Goal: Task Accomplishment & Management: Manage account settings

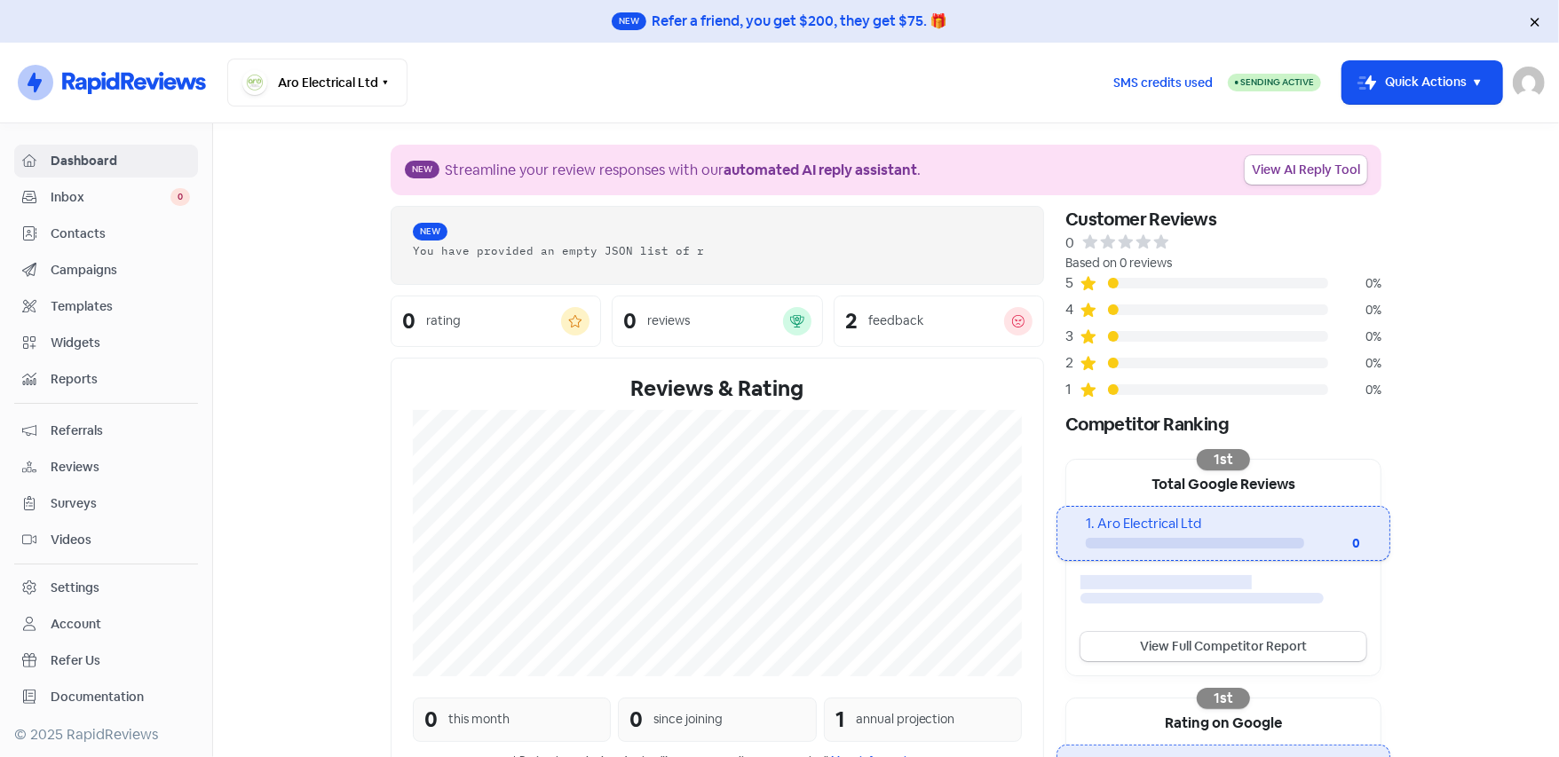
click at [122, 225] on span "Contacts" at bounding box center [120, 234] width 139 height 19
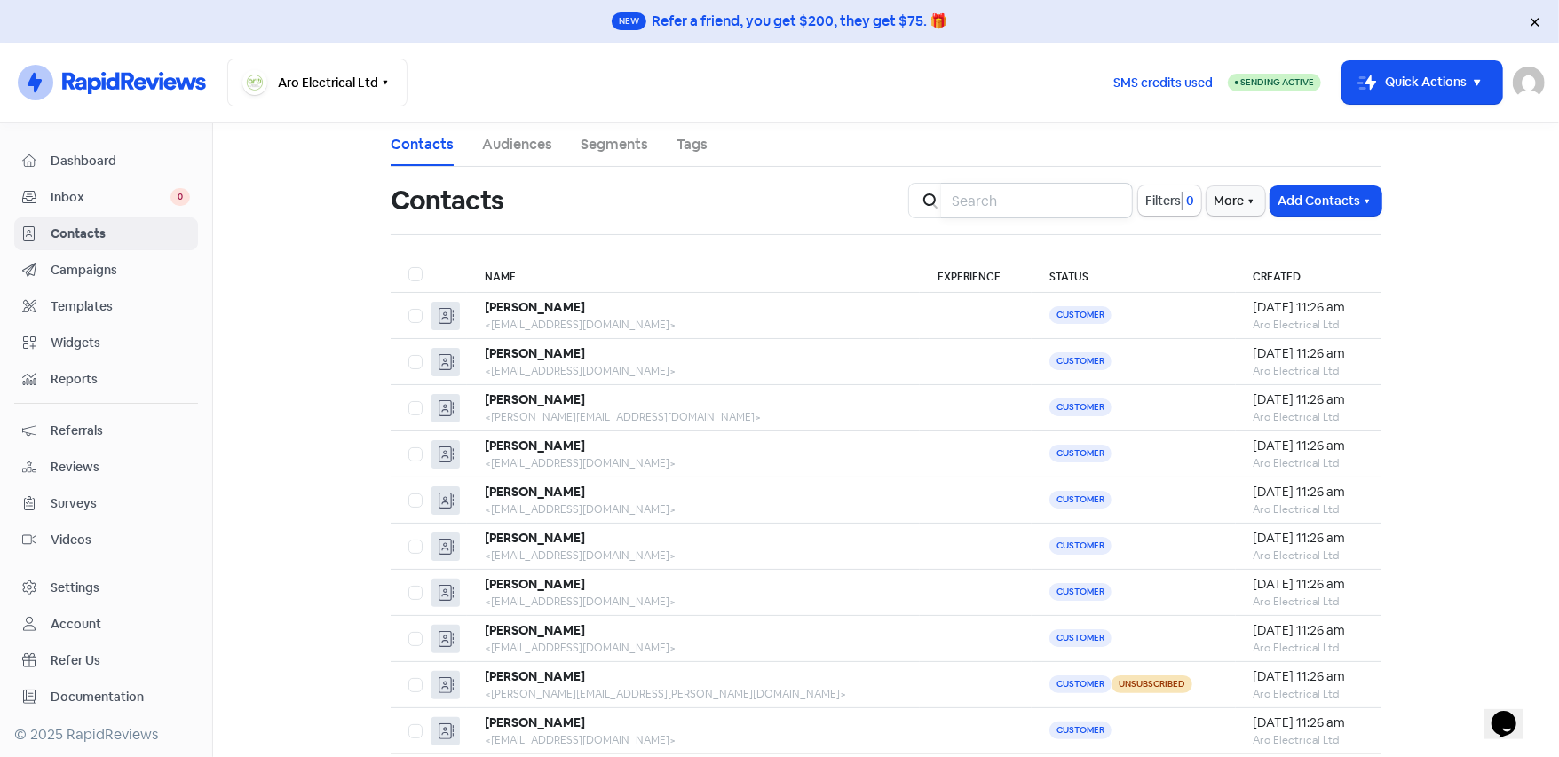
click at [1003, 206] on input "search" at bounding box center [1037, 201] width 192 height 36
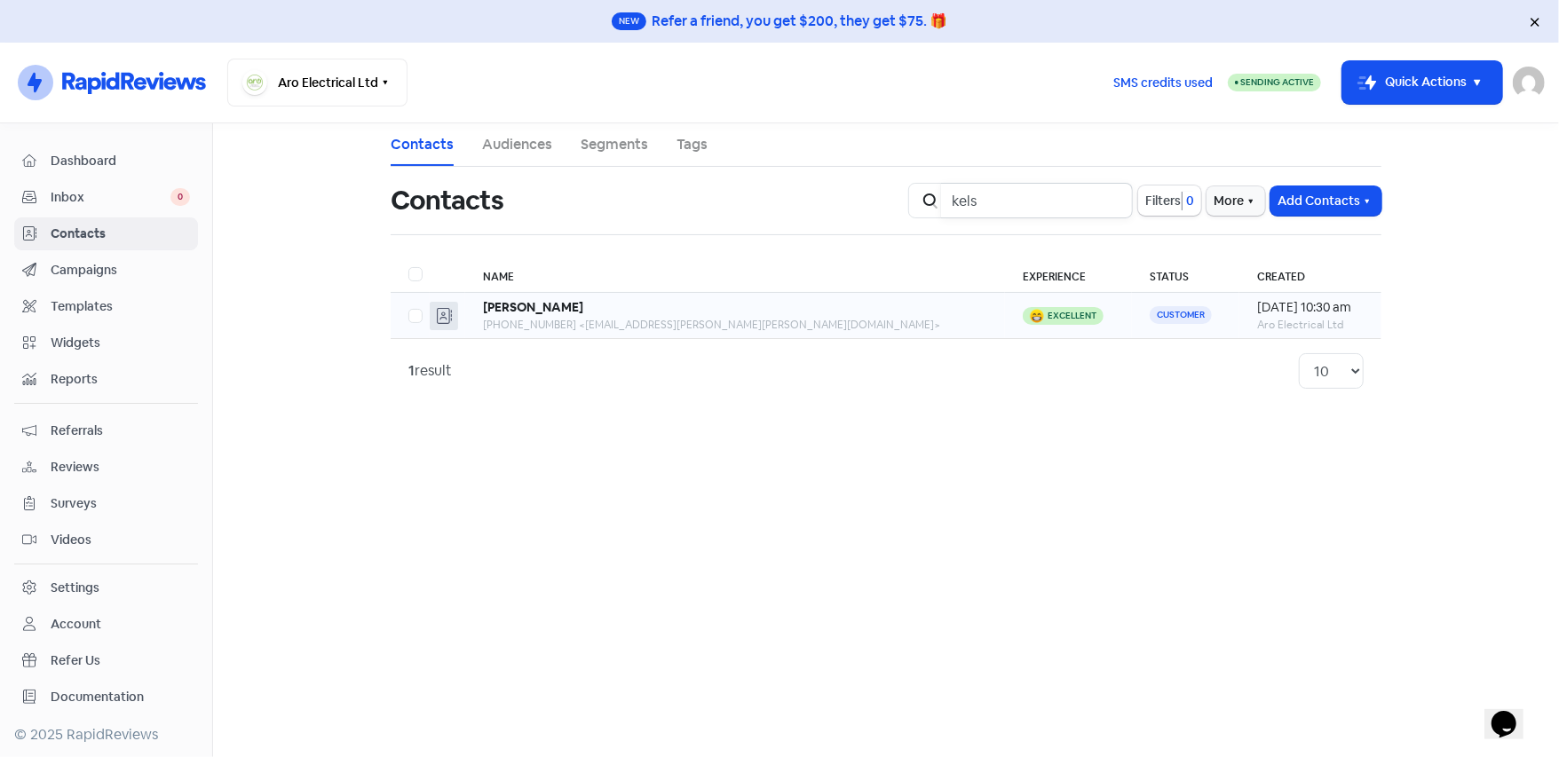
type input "kels"
click at [408, 305] on label at bounding box center [408, 305] width 0 height 0
click at [419, 317] on input "checkbox" at bounding box center [414, 311] width 12 height 12
checkbox input "true"
click at [896, 208] on icon "button" at bounding box center [888, 201] width 14 height 14
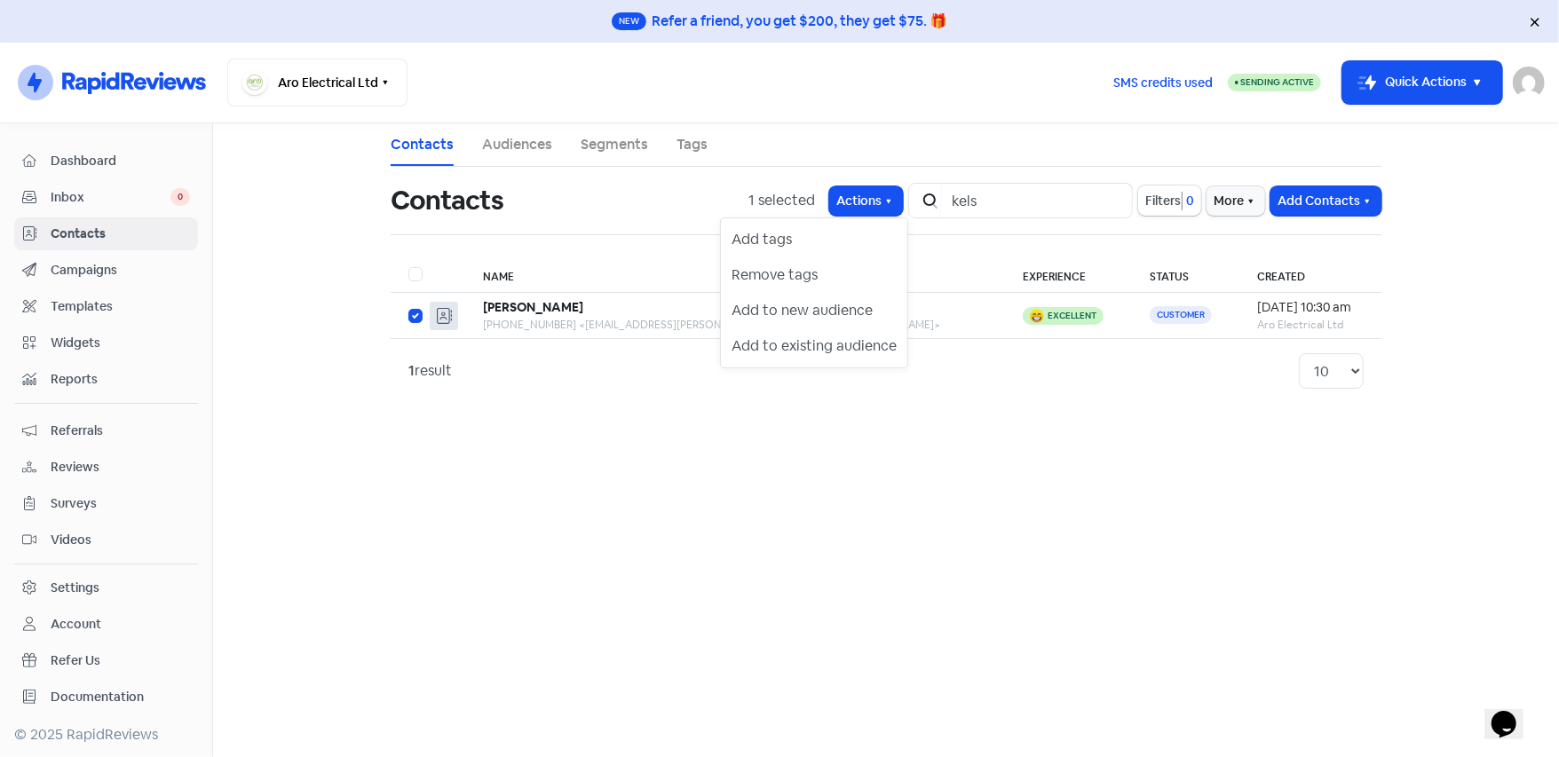
click at [1053, 472] on main "Contacts Audiences Segments Tags Contacts 1 selected Actions Add tags Remove ta…" at bounding box center [886, 440] width 1346 height 634
click at [896, 200] on icon "button" at bounding box center [888, 201] width 14 height 14
click at [1241, 206] on button "More" at bounding box center [1235, 200] width 59 height 29
drag, startPoint x: 1016, startPoint y: 549, endPoint x: 961, endPoint y: 529, distance: 58.4
click at [1015, 549] on main "Contacts Audiences Segments Tags Contacts 1 selected Actions Icon For Search ke…" at bounding box center [886, 440] width 1346 height 634
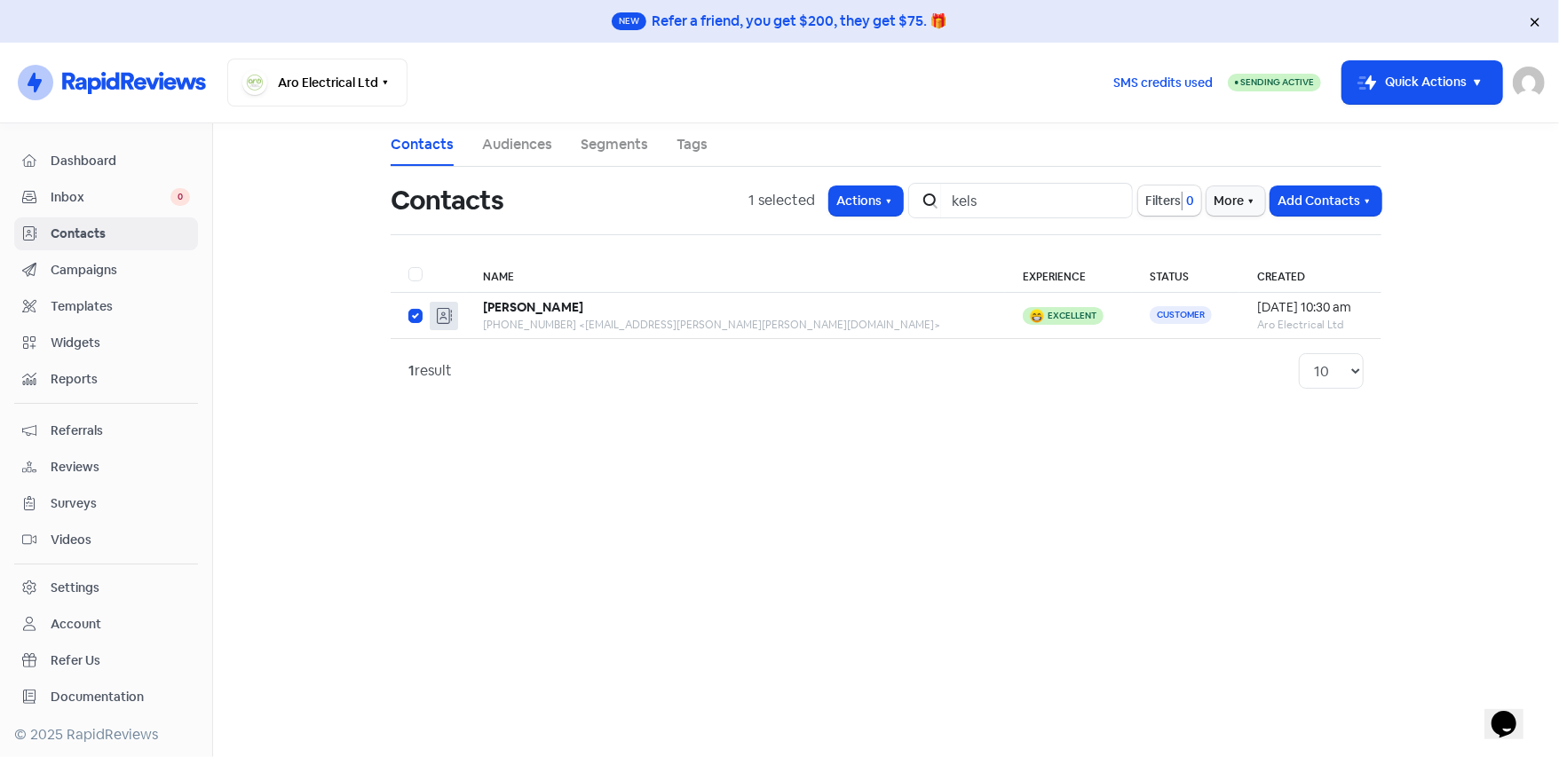
drag, startPoint x: 752, startPoint y: 307, endPoint x: 659, endPoint y: 413, distance: 140.3
click at [659, 413] on main "Contacts Audiences Segments Tags Contacts 1 selected Actions Icon For Search ke…" at bounding box center [886, 440] width 1346 height 634
click at [632, 303] on div "[PERSON_NAME]" at bounding box center [735, 307] width 504 height 19
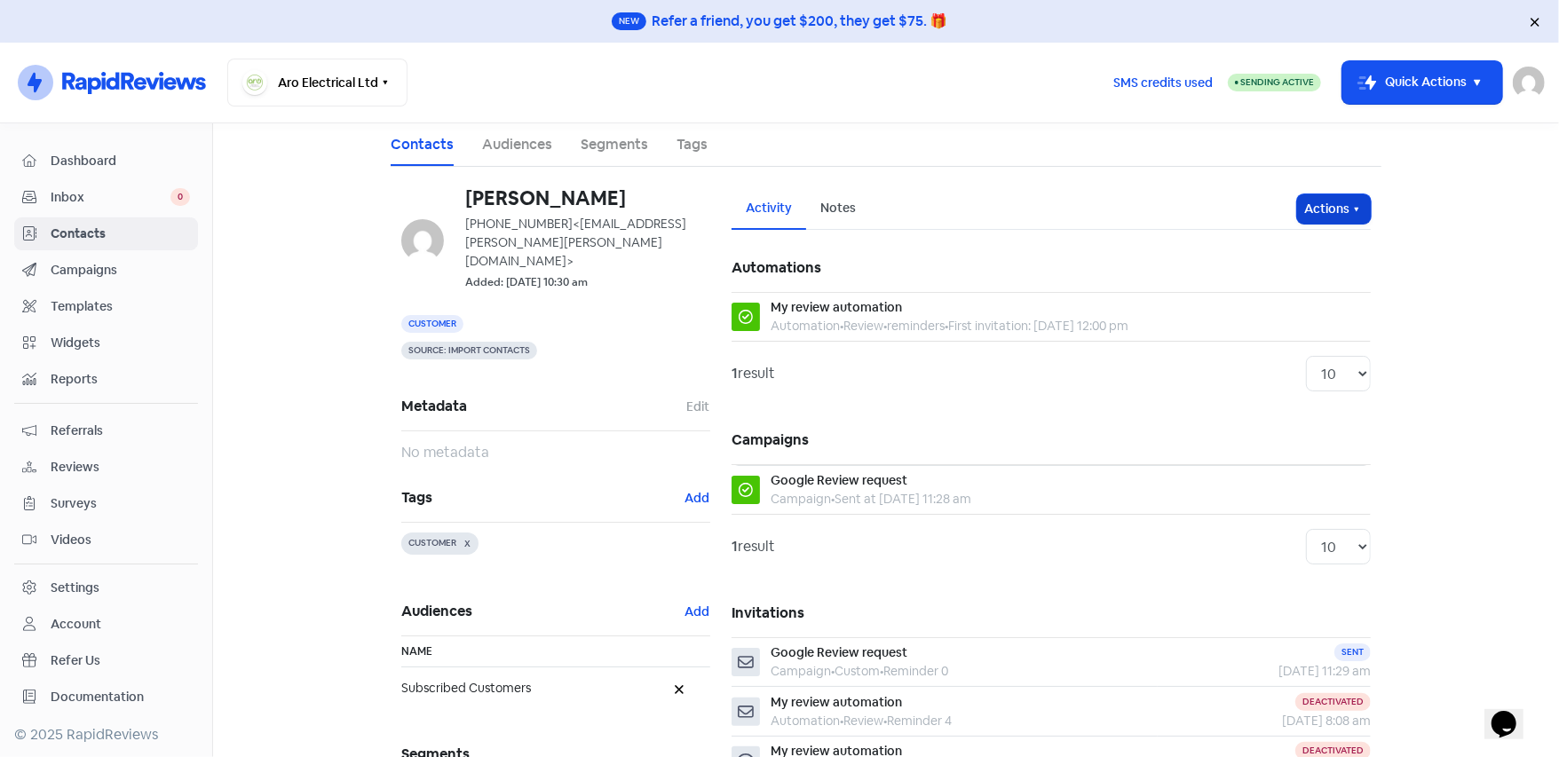
click at [1353, 215] on icon "button" at bounding box center [1356, 209] width 14 height 14
click at [1315, 326] on button "Unsubscribe" at bounding box center [1299, 327] width 140 height 36
click at [76, 233] on span "Contacts" at bounding box center [120, 234] width 139 height 19
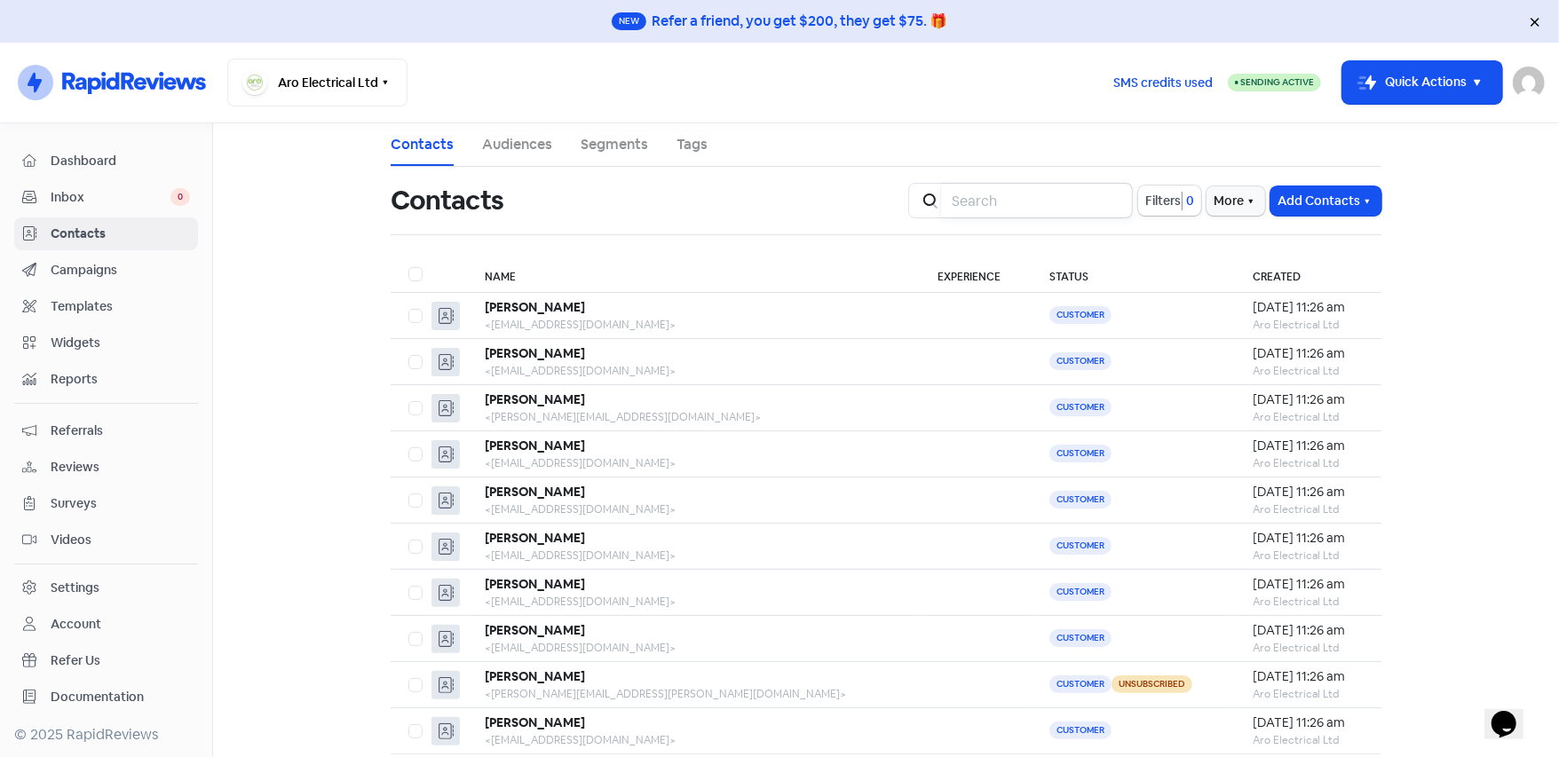
drag, startPoint x: 1043, startPoint y: 207, endPoint x: 1022, endPoint y: 209, distance: 21.4
click at [1041, 207] on input "search" at bounding box center [1037, 201] width 192 height 36
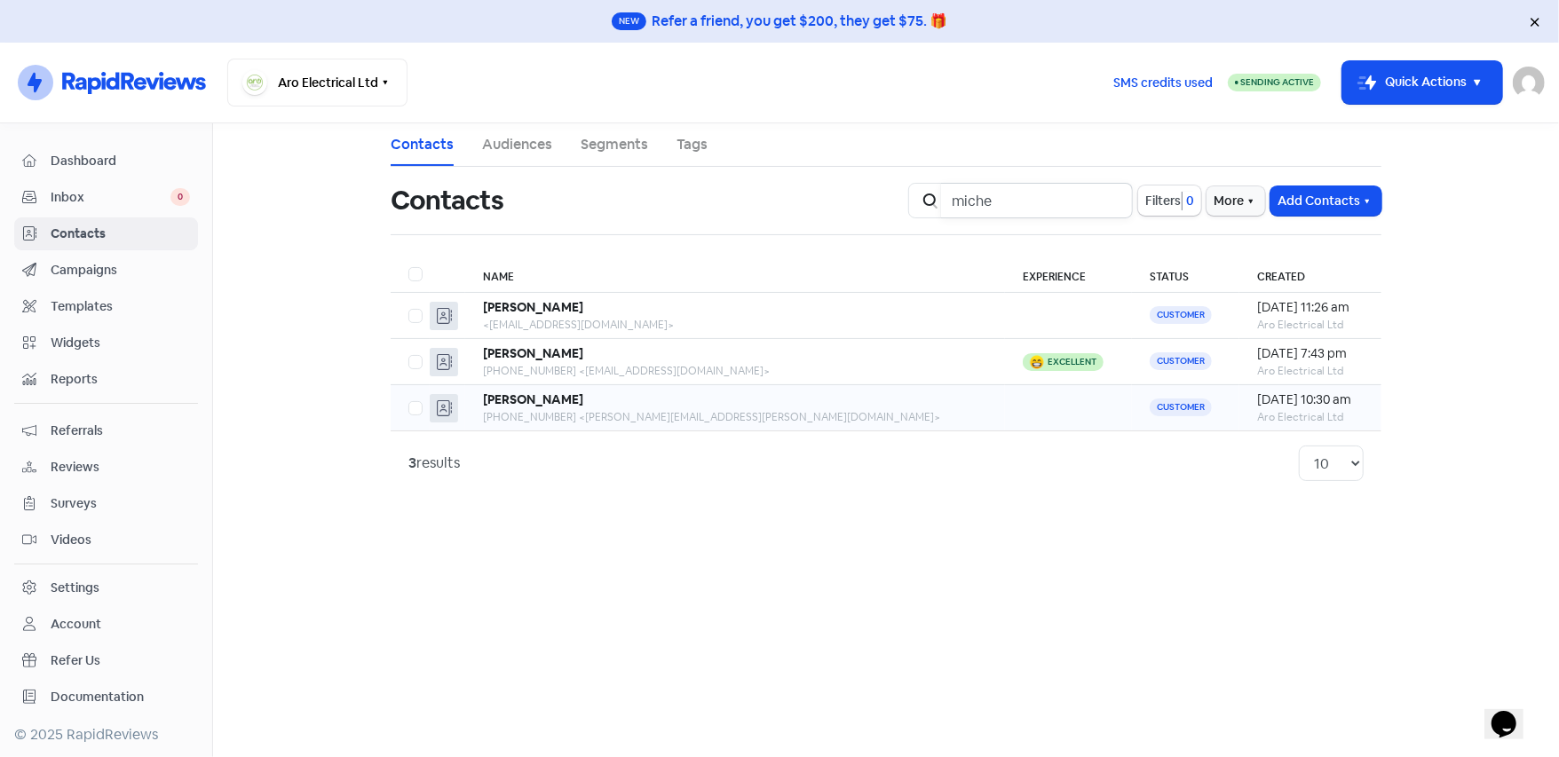
type input "miche"
click at [1005, 413] on td at bounding box center [1069, 408] width 128 height 46
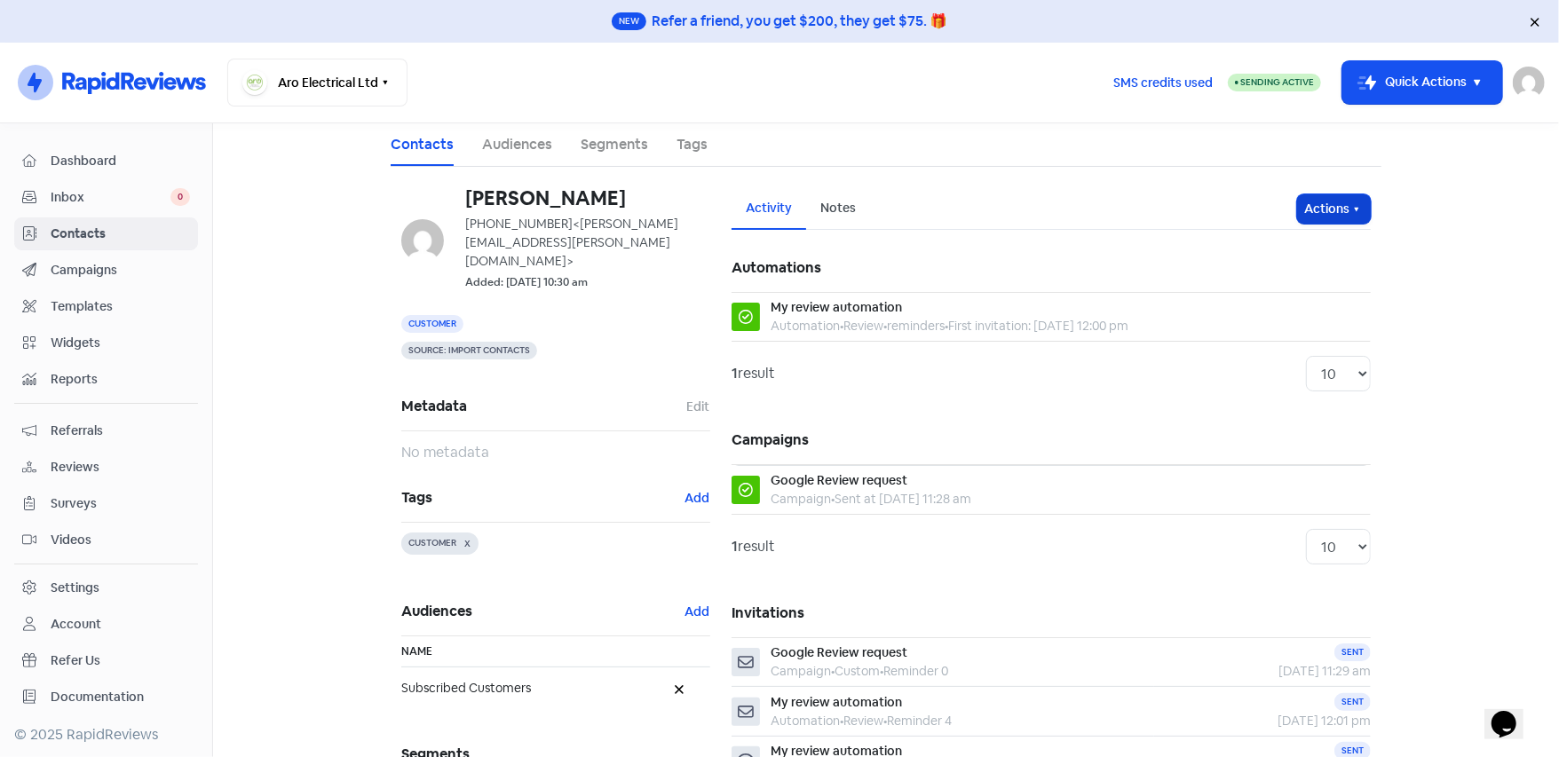
click at [1319, 217] on button "Actions" at bounding box center [1334, 208] width 74 height 29
click at [1311, 323] on button "Unsubscribe" at bounding box center [1299, 327] width 140 height 36
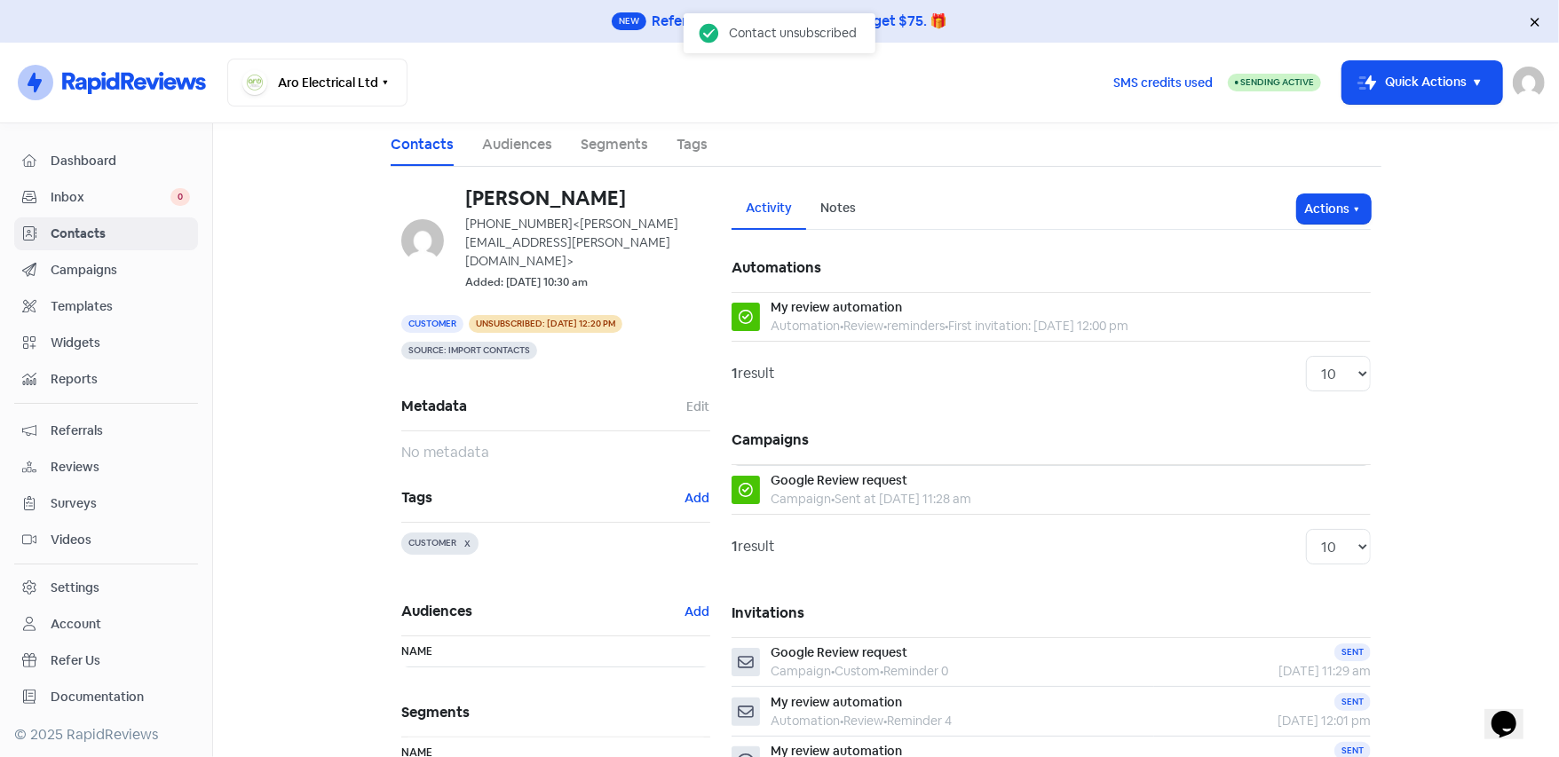
click at [89, 233] on span "Contacts" at bounding box center [120, 234] width 139 height 19
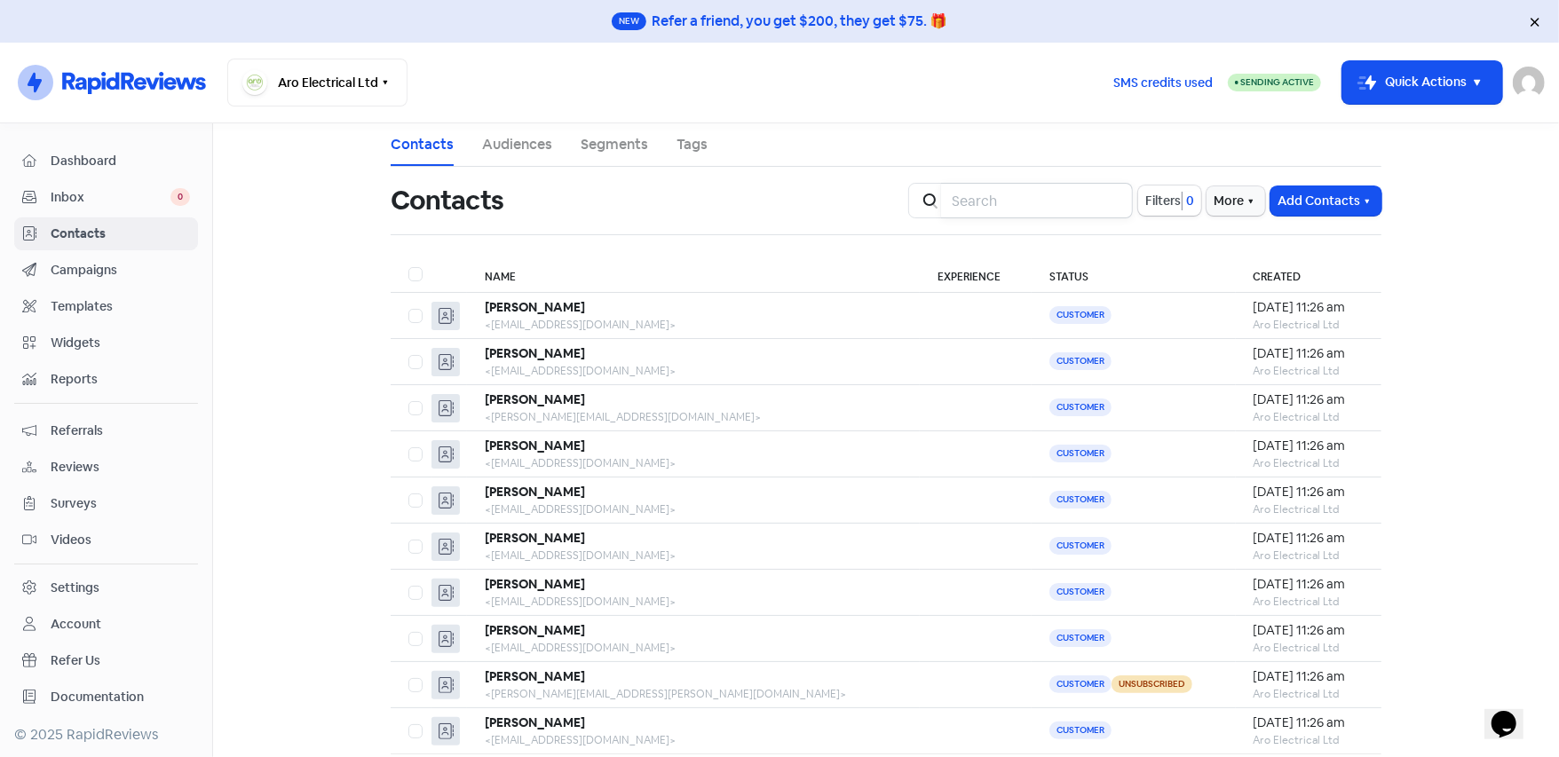
drag, startPoint x: 1001, startPoint y: 201, endPoint x: 991, endPoint y: 203, distance: 10.8
click at [1001, 201] on input "search" at bounding box center [1037, 201] width 192 height 36
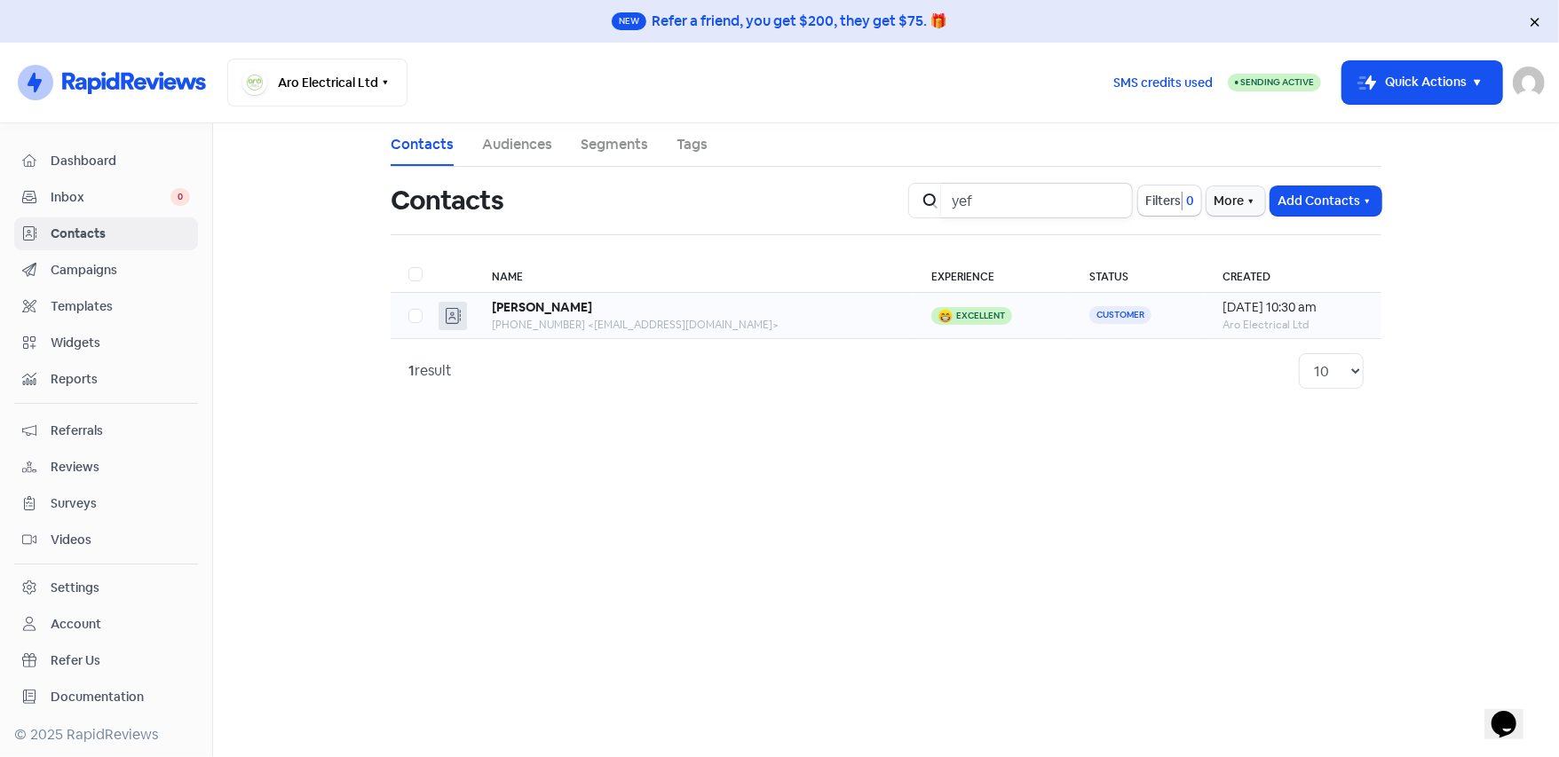
type input "yef"
click at [955, 318] on div "Excellent" at bounding box center [992, 316] width 122 height 18
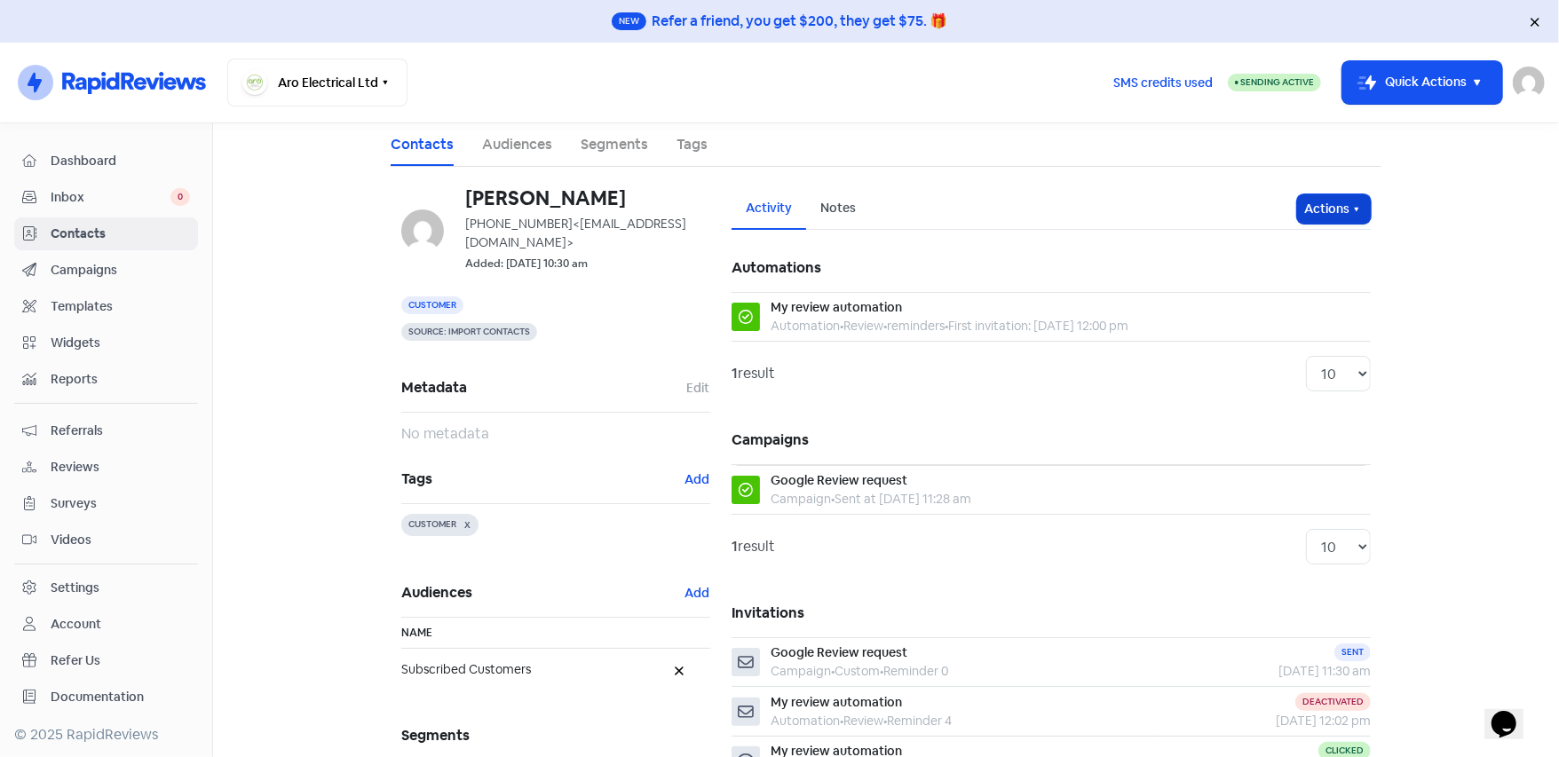
click at [1341, 223] on button "Actions" at bounding box center [1334, 208] width 74 height 29
click at [1283, 325] on button "Unsubscribe" at bounding box center [1299, 327] width 140 height 36
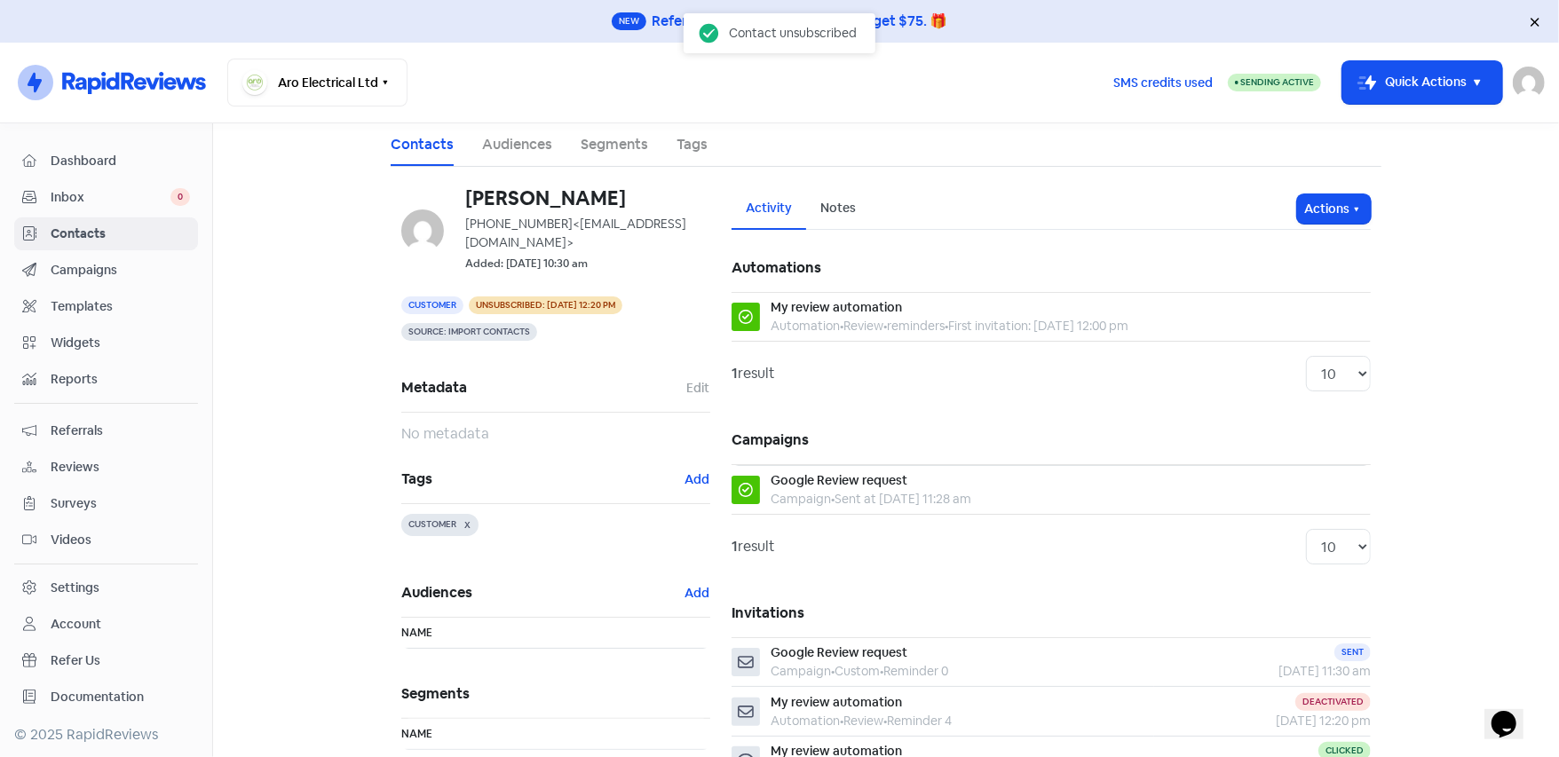
click at [97, 236] on span "Contacts" at bounding box center [120, 234] width 139 height 19
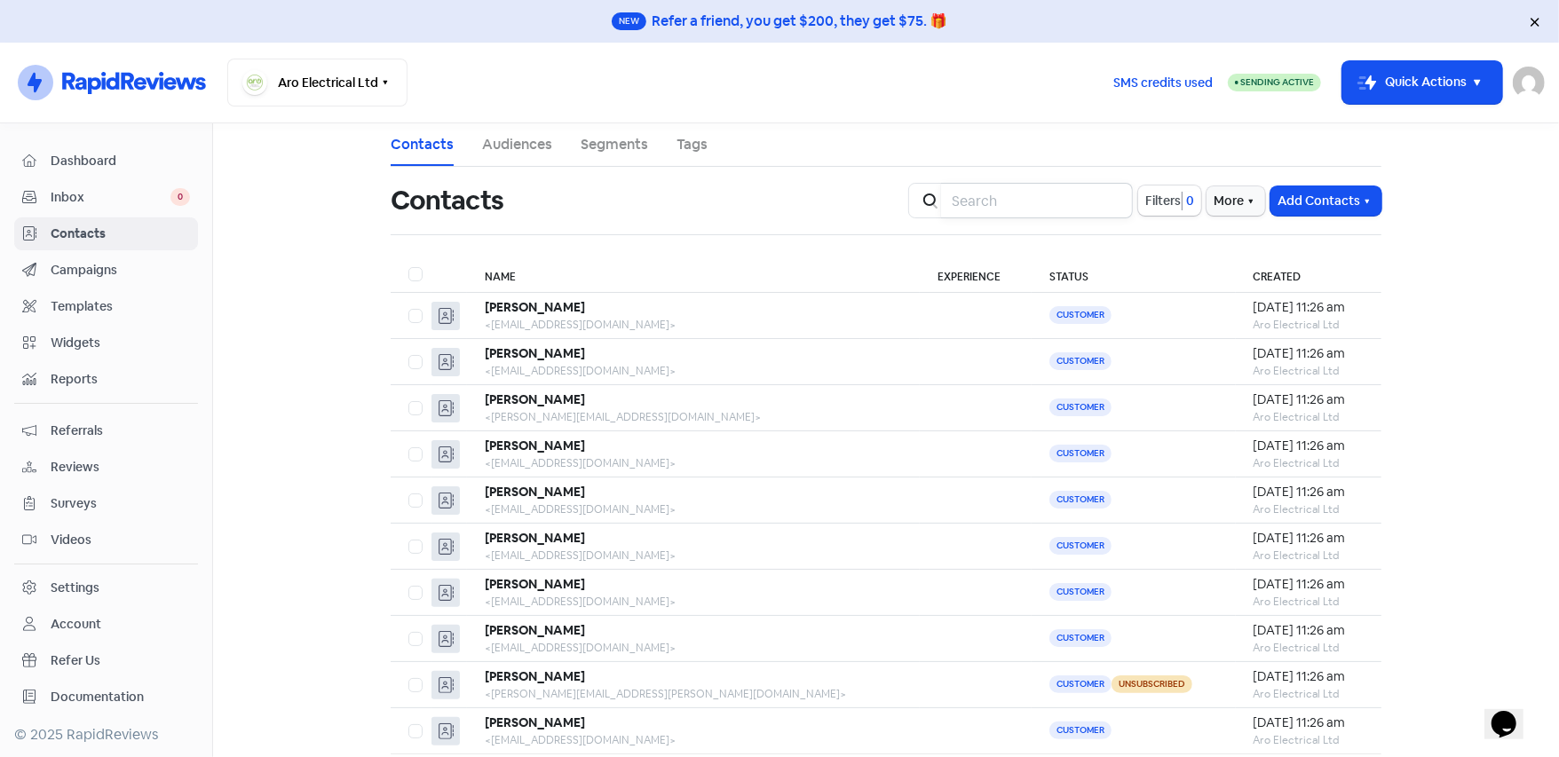
click at [1026, 210] on input "search" at bounding box center [1037, 201] width 192 height 36
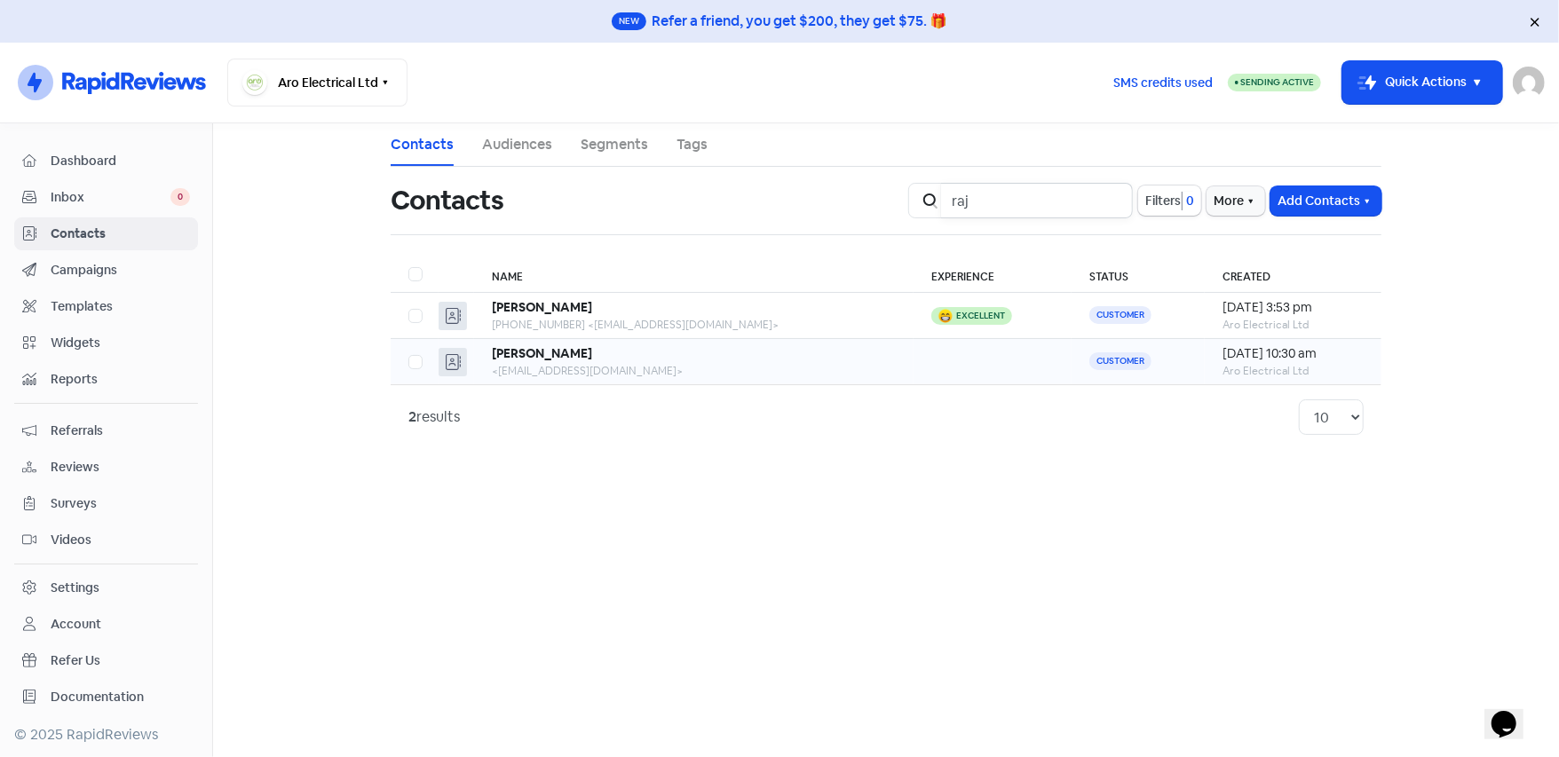
type input "raj"
click at [769, 366] on div "<[EMAIL_ADDRESS][DOMAIN_NAME]>" at bounding box center [693, 371] width 403 height 16
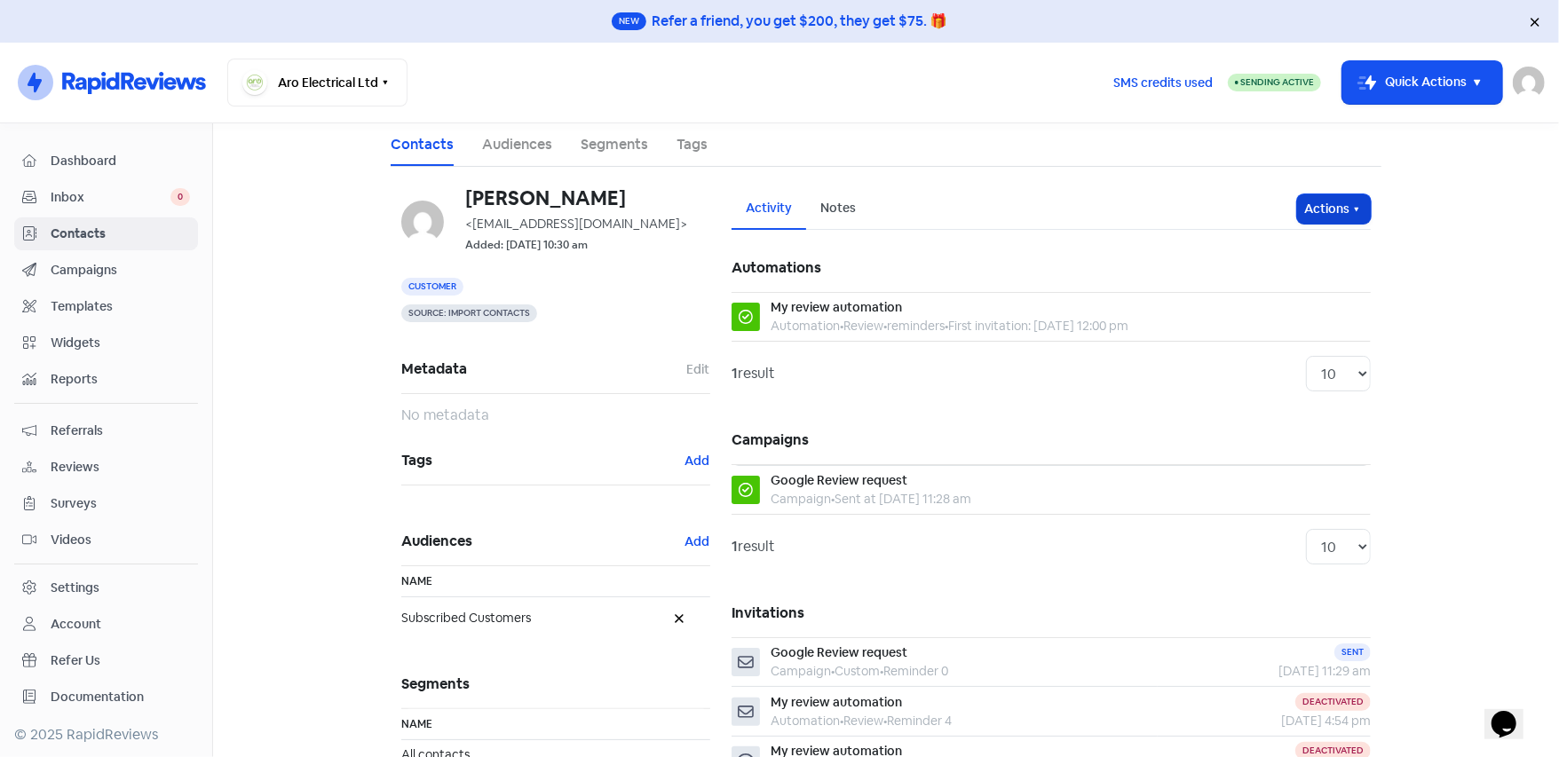
click at [1323, 210] on button "Actions" at bounding box center [1334, 208] width 74 height 29
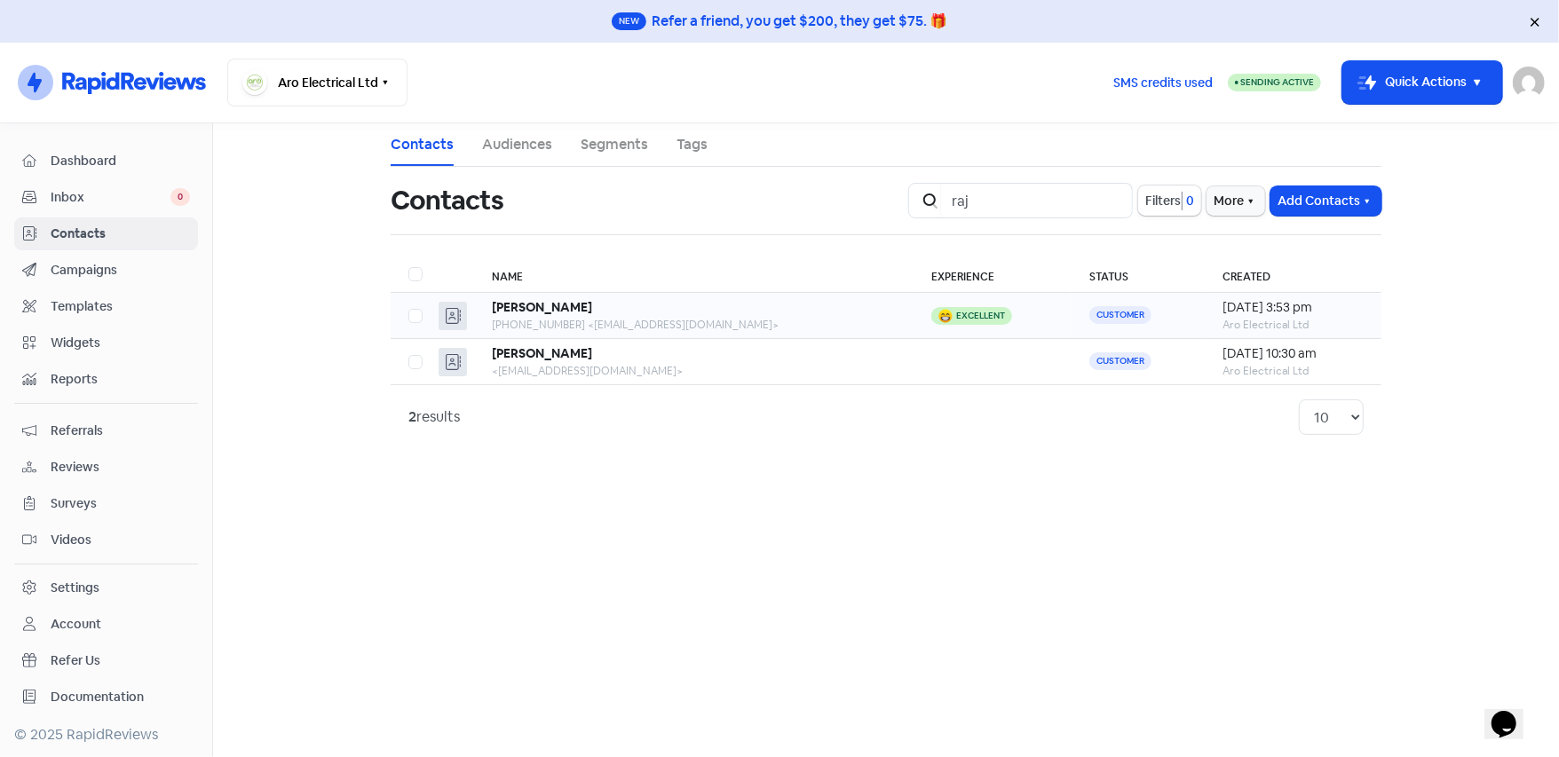
click at [779, 320] on div "[PHONE_NUMBER] <[EMAIL_ADDRESS][DOMAIN_NAME]>" at bounding box center [693, 325] width 403 height 16
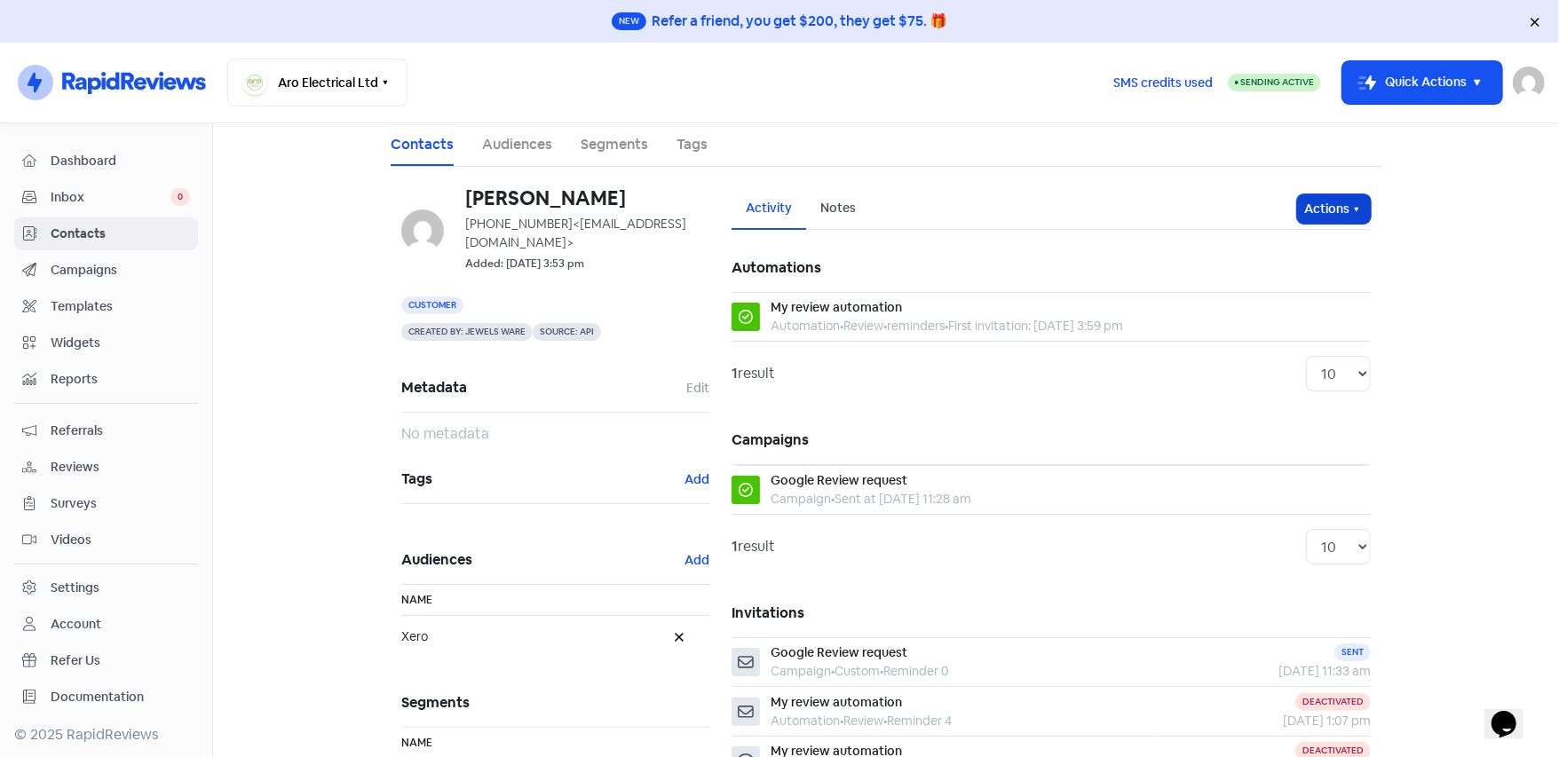
click at [1354, 209] on icon "button" at bounding box center [1356, 209] width 14 height 14
click at [1307, 328] on button "Unsubscribe" at bounding box center [1299, 327] width 140 height 36
click at [95, 228] on span "Contacts" at bounding box center [120, 234] width 139 height 19
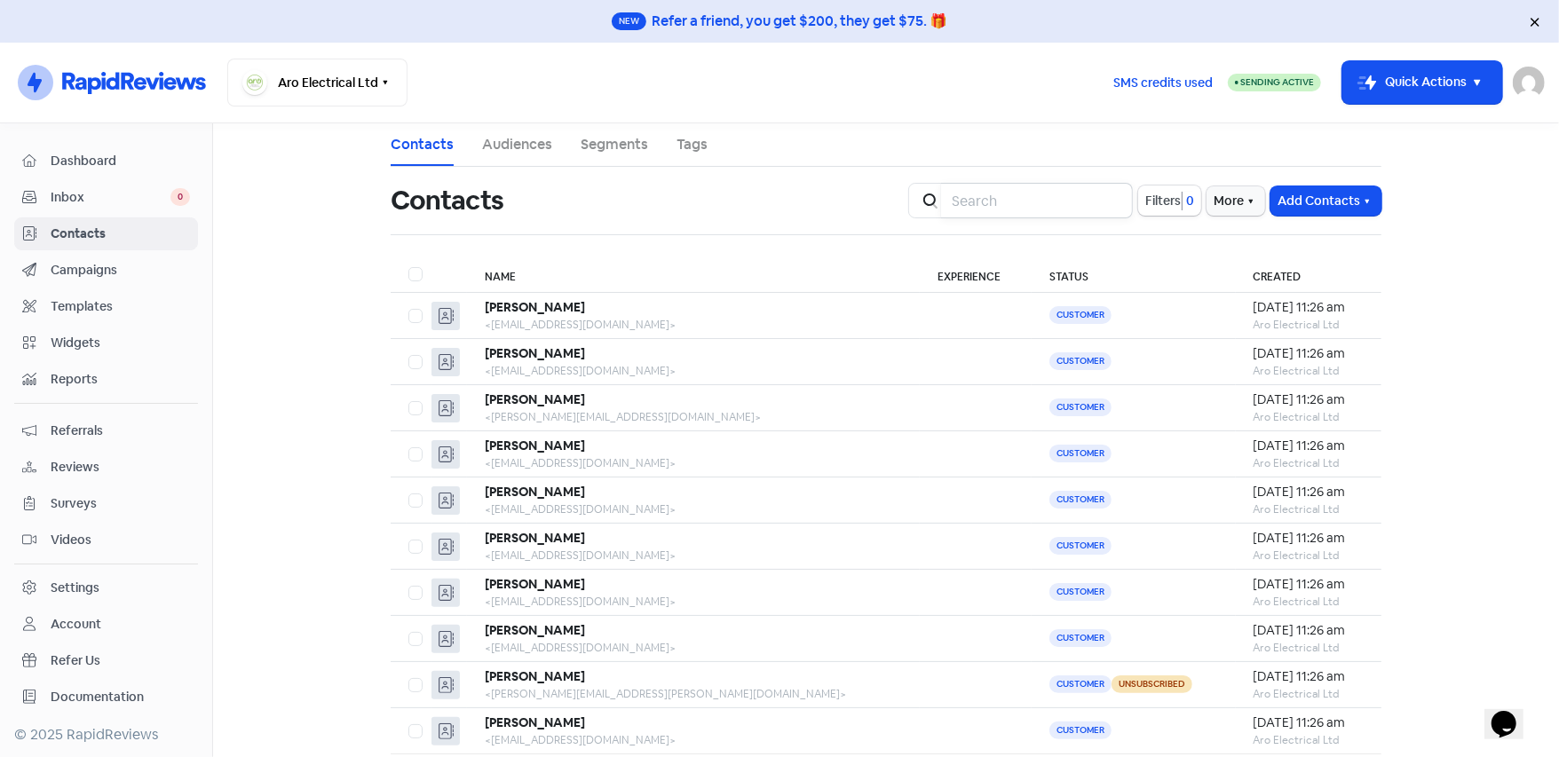
click at [1017, 202] on input "search" at bounding box center [1037, 201] width 192 height 36
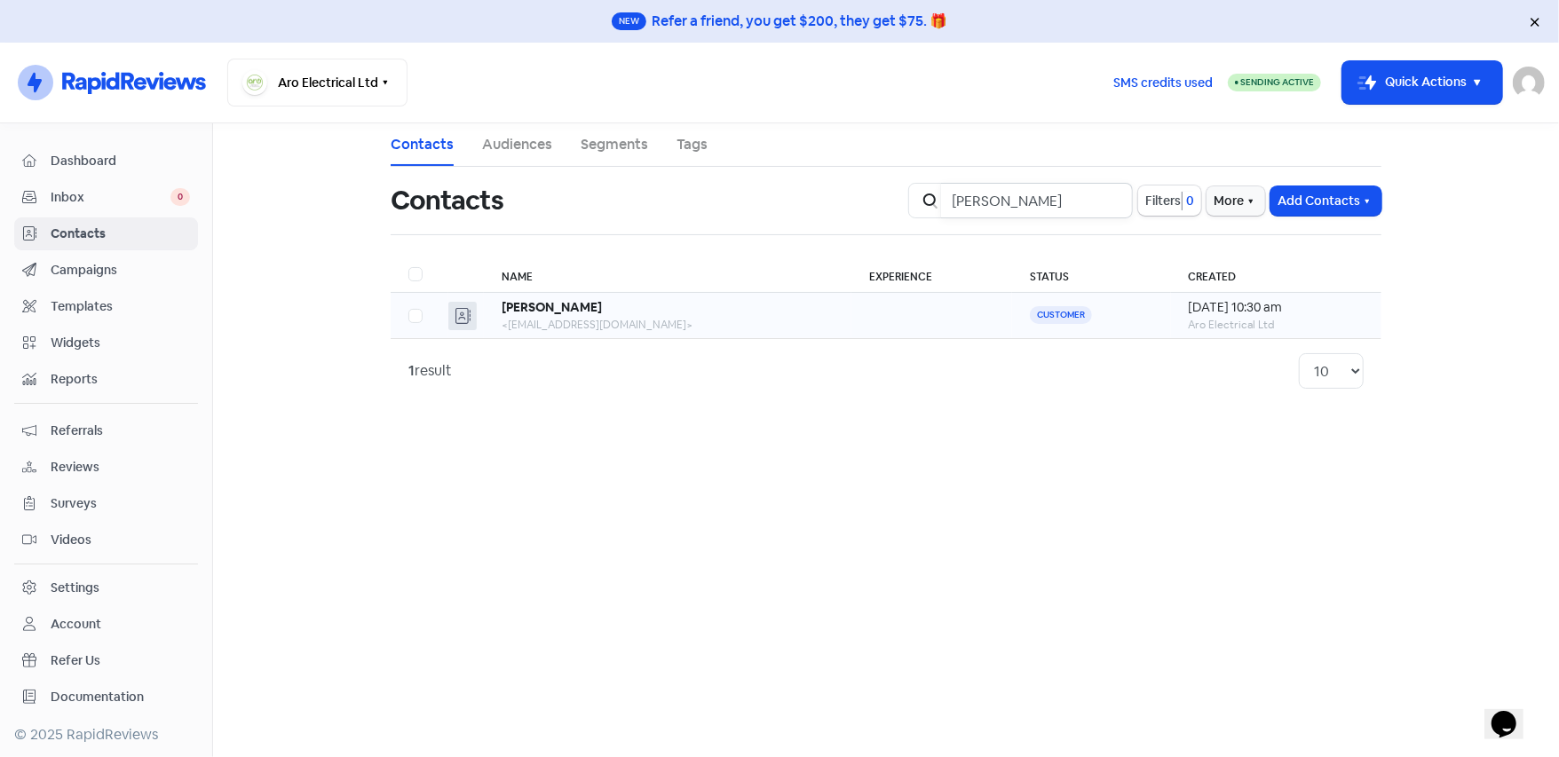
type input "[PERSON_NAME]"
click at [780, 314] on div "[PERSON_NAME]" at bounding box center [667, 307] width 332 height 19
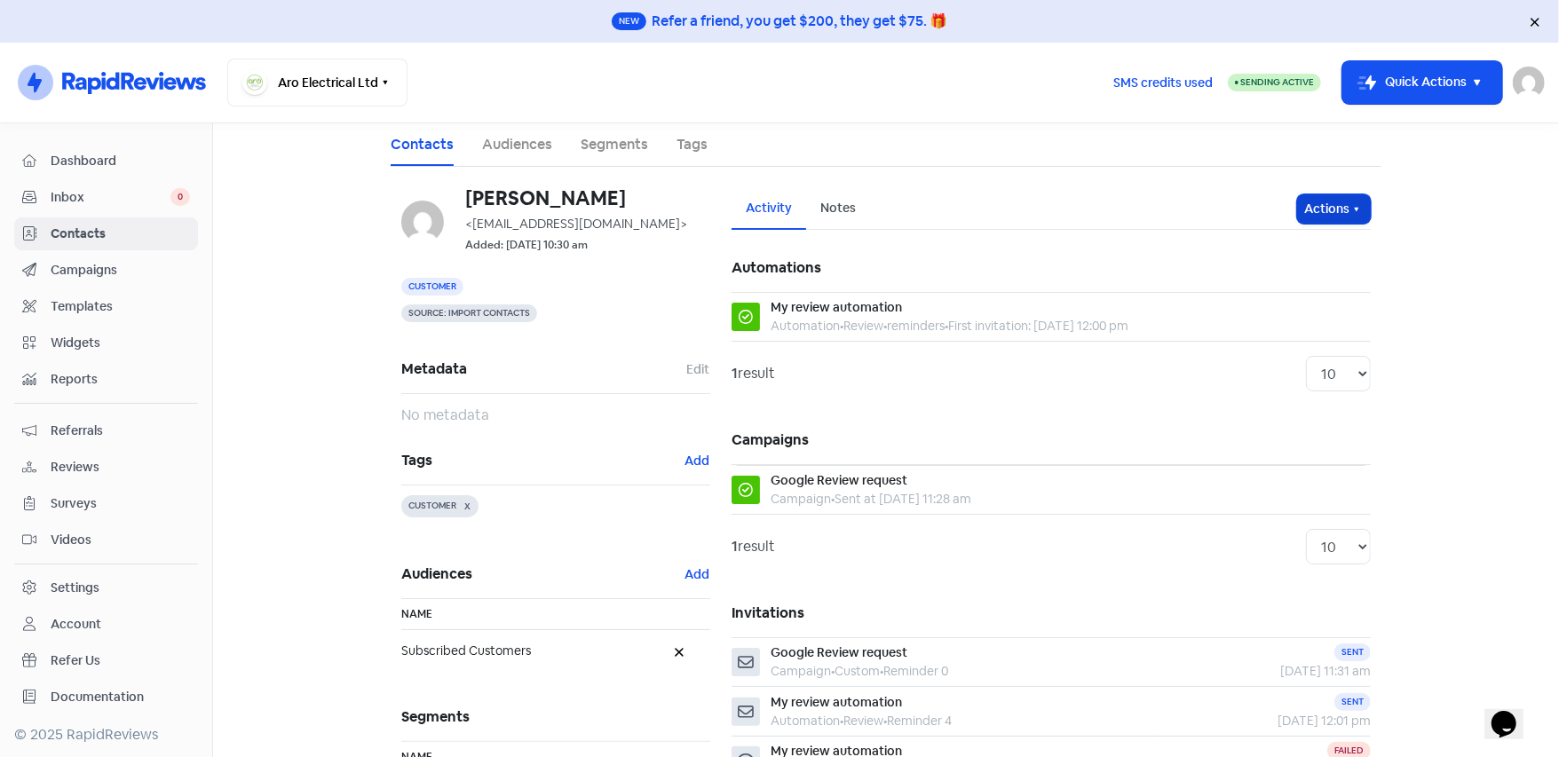
click at [1338, 213] on button "Actions" at bounding box center [1334, 208] width 74 height 29
click at [1307, 312] on button "Unsubscribe" at bounding box center [1299, 327] width 140 height 36
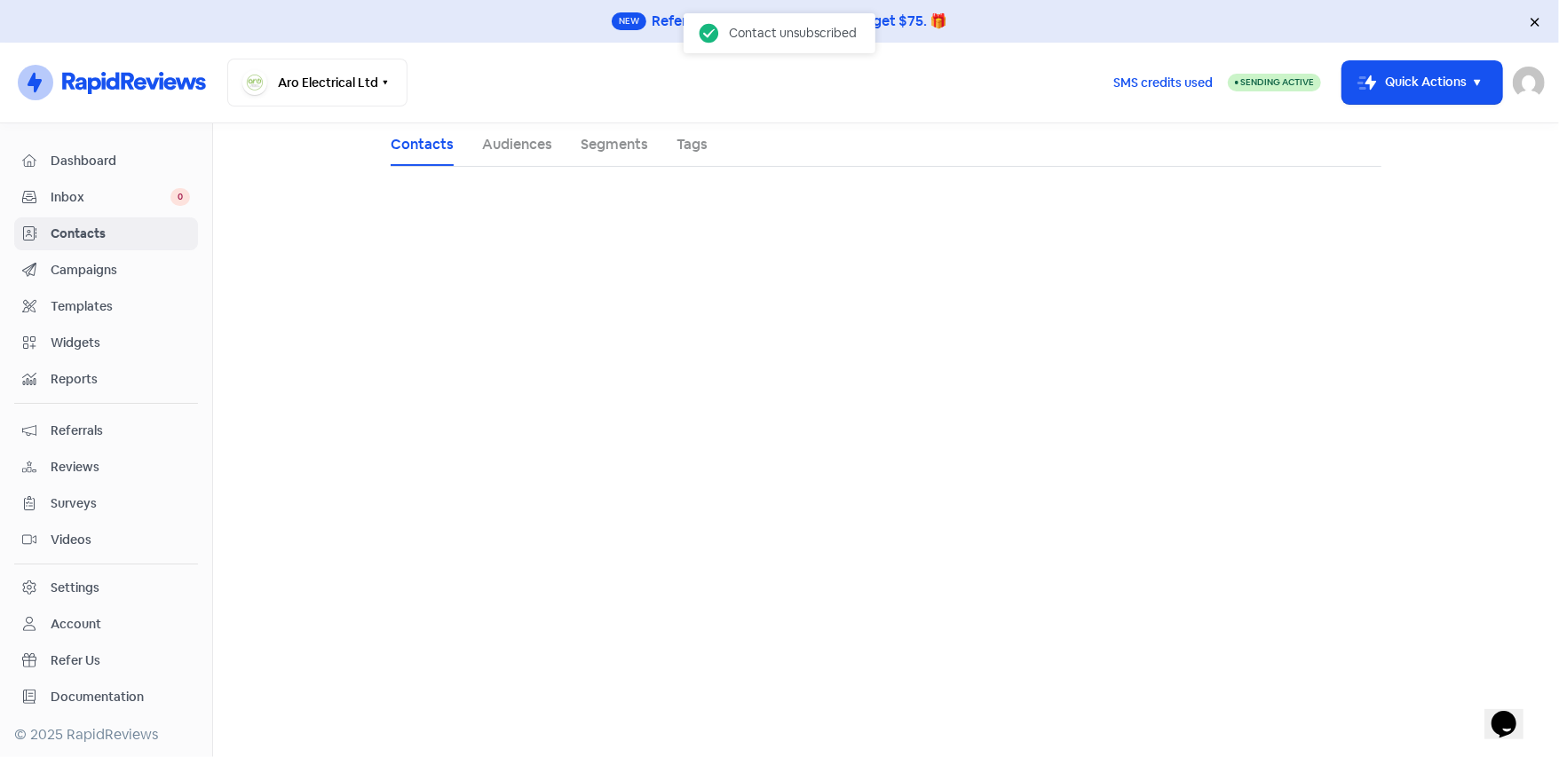
click at [82, 233] on span "Contacts" at bounding box center [120, 234] width 139 height 19
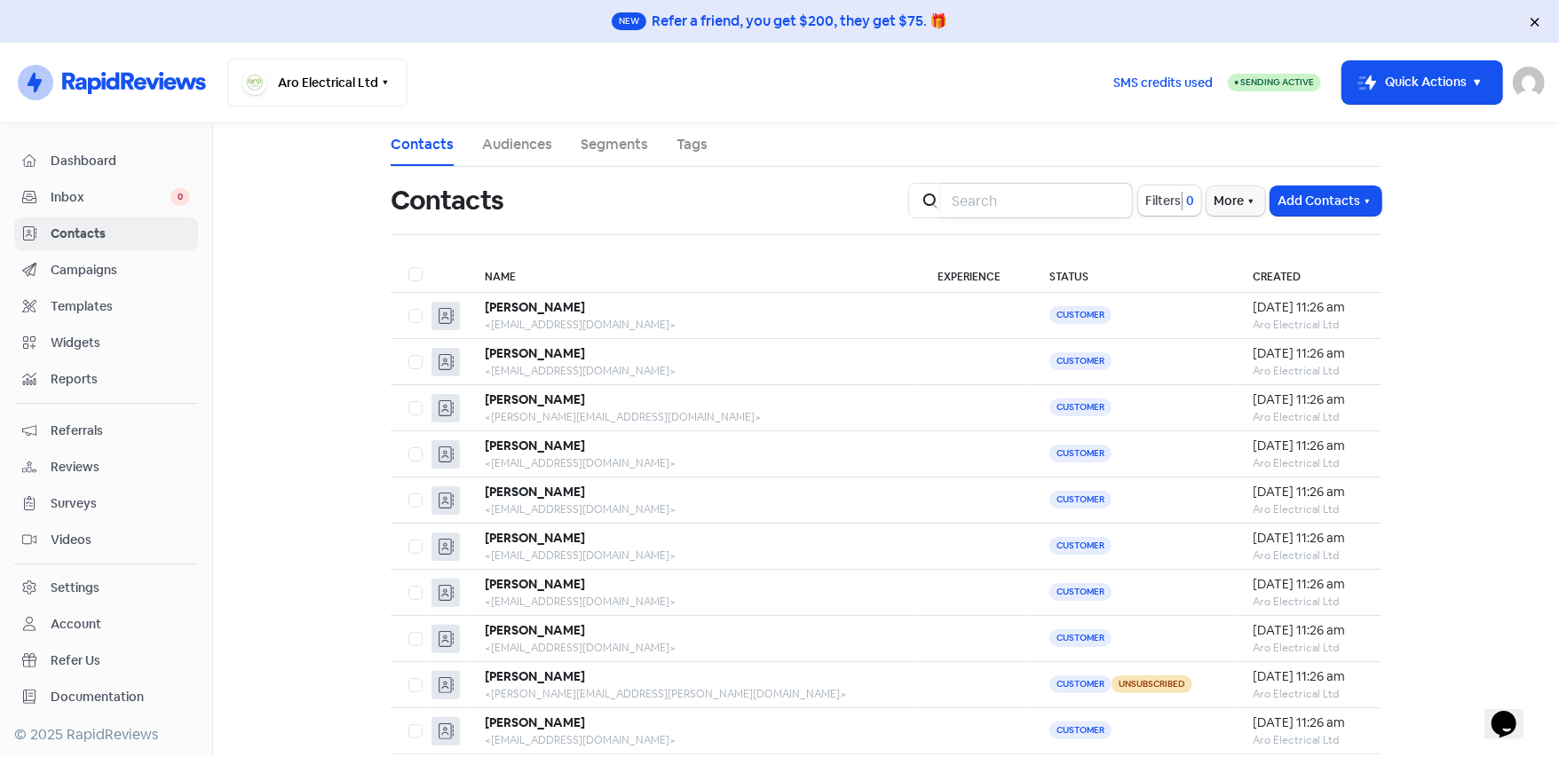
click at [1031, 198] on input "search" at bounding box center [1037, 201] width 192 height 36
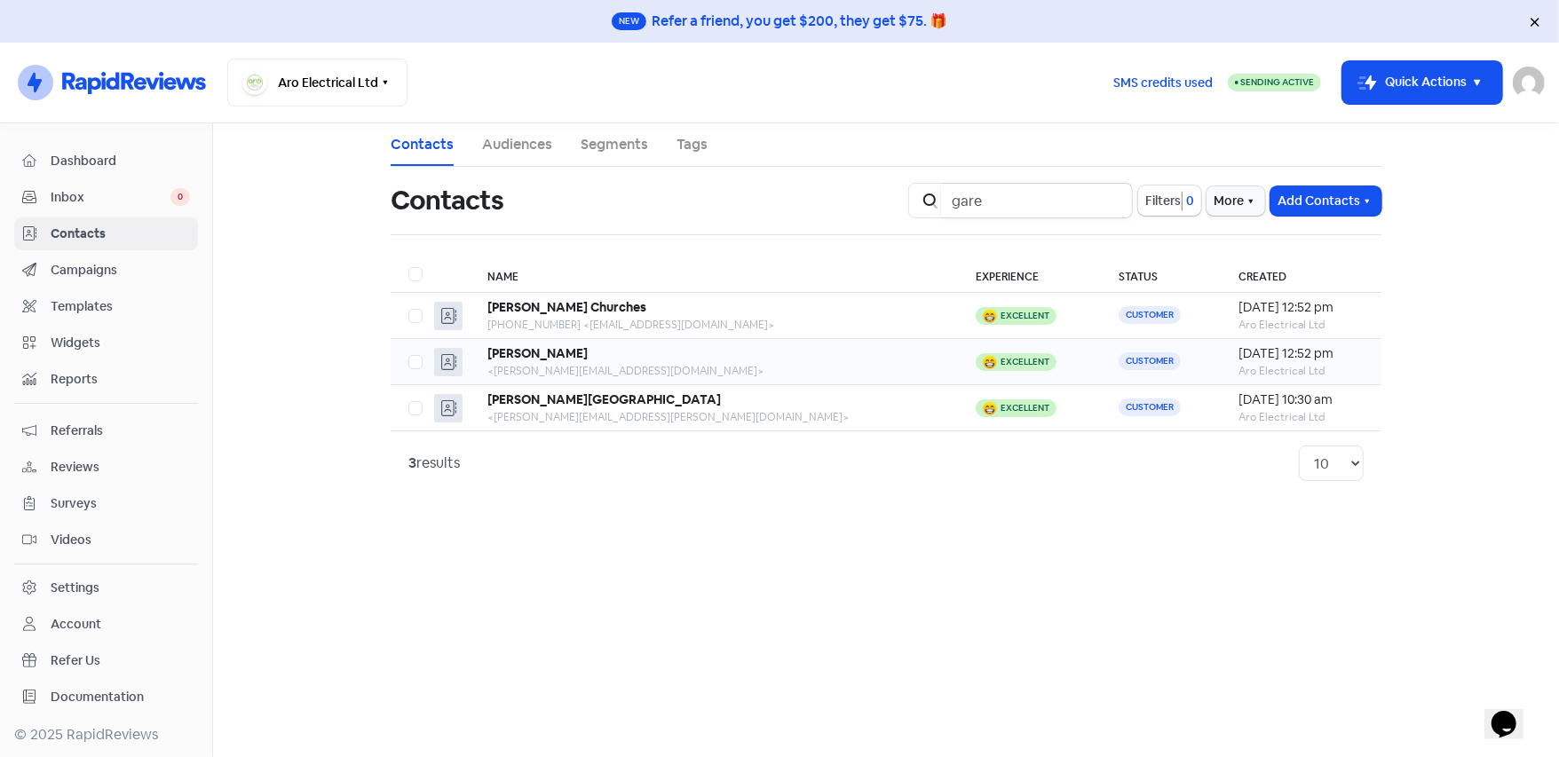
type input "gare"
click at [724, 363] on div "<[PERSON_NAME][EMAIL_ADDRESS][DOMAIN_NAME]>" at bounding box center [713, 371] width 453 height 16
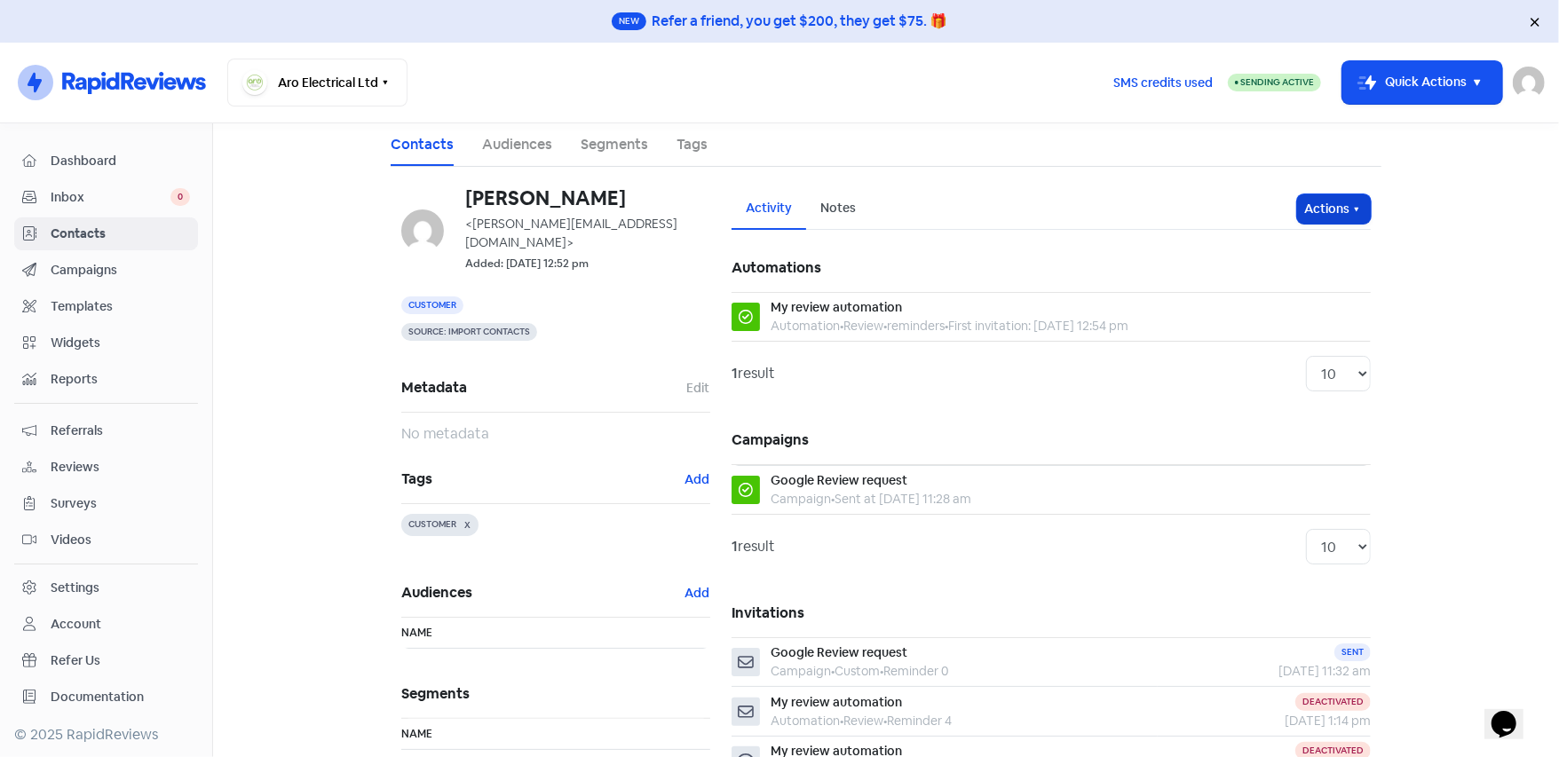
click at [1330, 209] on button "Actions" at bounding box center [1334, 208] width 74 height 29
click at [1300, 324] on button "Unsubscribe" at bounding box center [1299, 327] width 140 height 36
click at [1331, 209] on button "Actions" at bounding box center [1334, 208] width 74 height 29
click at [1487, 320] on main "Contacts Audiences Segments Tags [PERSON_NAME] <[PERSON_NAME][EMAIL_ADDRESS][DO…" at bounding box center [886, 440] width 1346 height 634
